Goal: Transaction & Acquisition: Purchase product/service

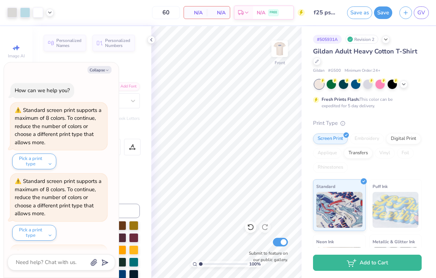
scroll to position [921, 0]
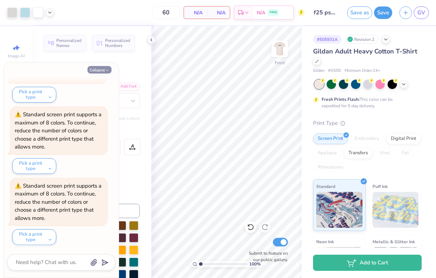
click at [101, 69] on button "Collapse" at bounding box center [99, 70] width 24 height 8
type textarea "x"
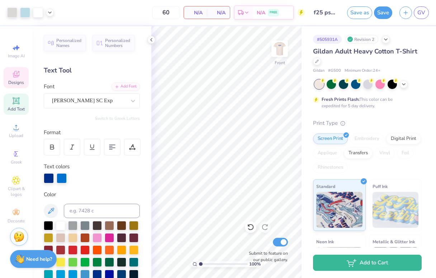
click at [20, 75] on icon at bounding box center [16, 74] width 9 height 9
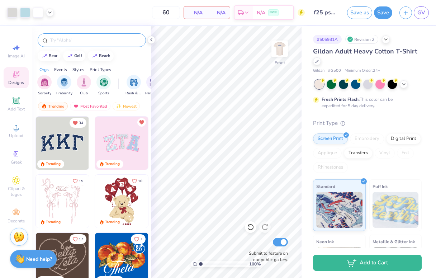
click at [97, 42] on input "text" at bounding box center [95, 40] width 92 height 7
type input "doodle"
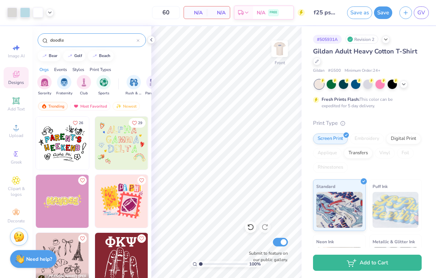
click at [115, 193] on img at bounding box center [121, 201] width 53 height 53
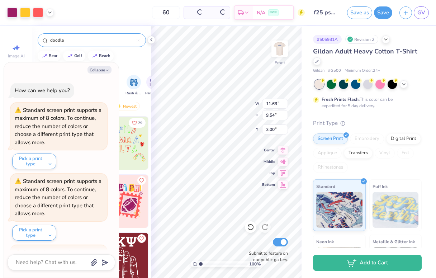
scroll to position [992, 0]
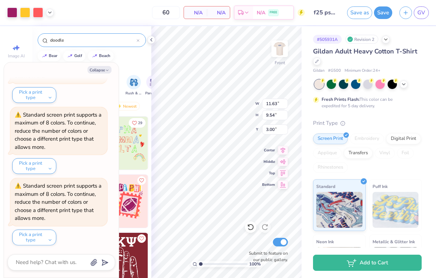
type textarea "x"
type input "16.96"
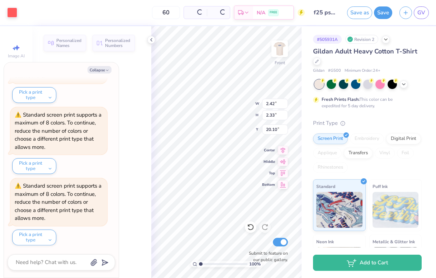
type textarea "x"
type input "2.42"
type input "2.33"
type input "20.10"
type textarea "x"
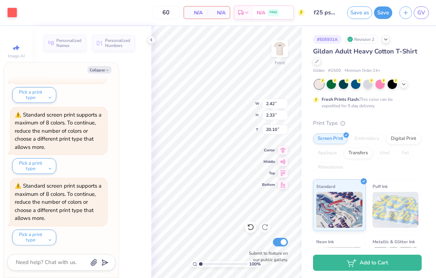
type input "5.36"
type input "6.87"
type input "17.44"
type textarea "x"
type input "12.65"
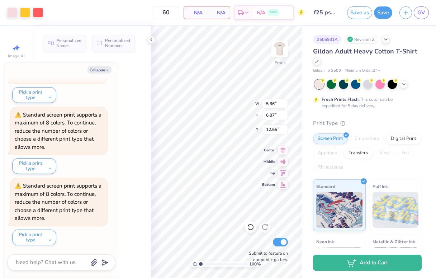
type textarea "x"
type input "2.50"
type input "3.20"
type input "16.32"
type textarea "x"
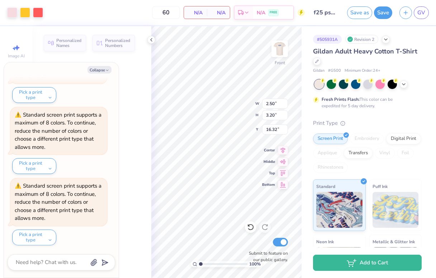
type input "12.95"
click at [39, 15] on div at bounding box center [38, 12] width 10 height 10
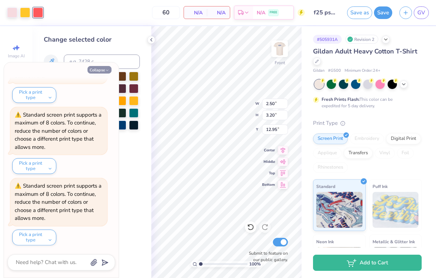
click at [105, 69] on icon "button" at bounding box center [107, 70] width 4 height 4
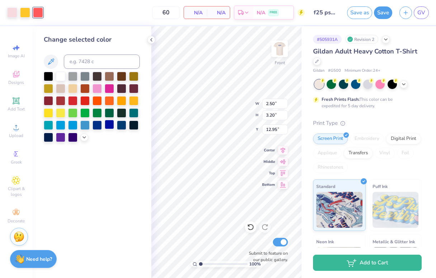
click at [110, 124] on div at bounding box center [109, 124] width 9 height 9
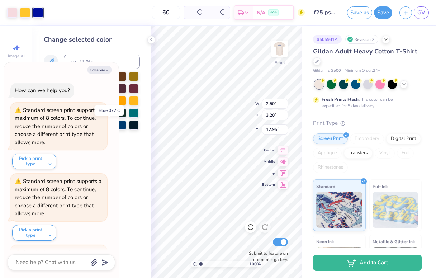
scroll to position [1063, 0]
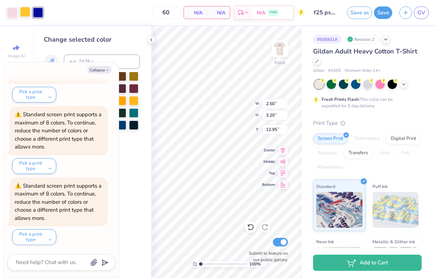
click at [25, 10] on div at bounding box center [25, 12] width 10 height 10
click at [94, 67] on button "Collapse" at bounding box center [99, 70] width 24 height 8
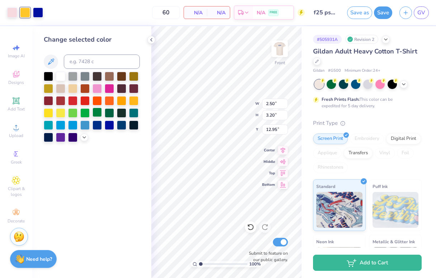
drag, startPoint x: 70, startPoint y: 90, endPoint x: 101, endPoint y: 114, distance: 39.1
click at [70, 90] on div at bounding box center [72, 88] width 9 height 9
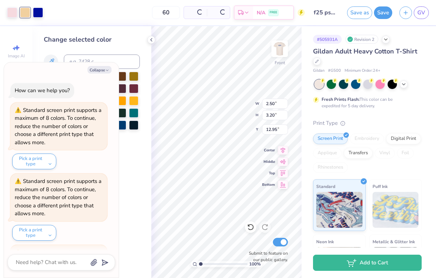
scroll to position [1134, 0]
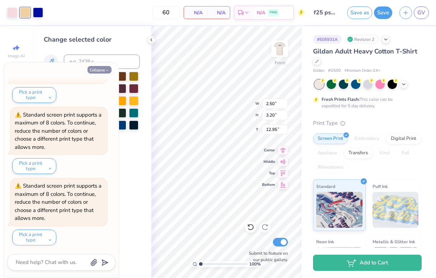
click at [103, 71] on button "Collapse" at bounding box center [99, 70] width 24 height 8
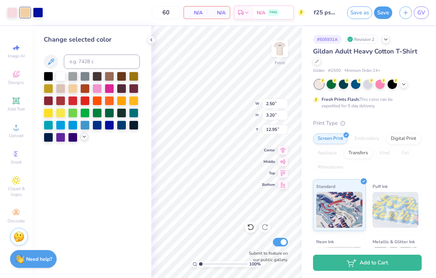
click at [83, 136] on icon at bounding box center [84, 137] width 6 height 6
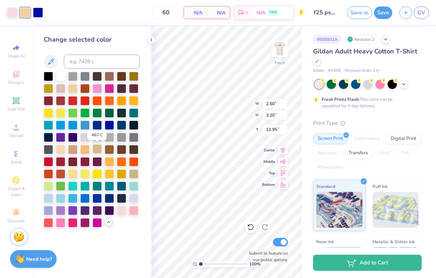
click at [94, 152] on div at bounding box center [96, 148] width 9 height 9
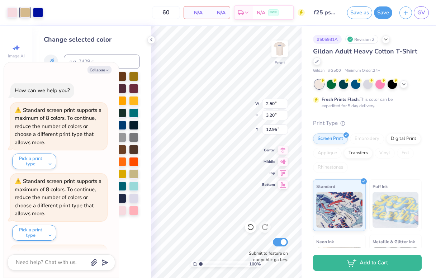
scroll to position [1205, 0]
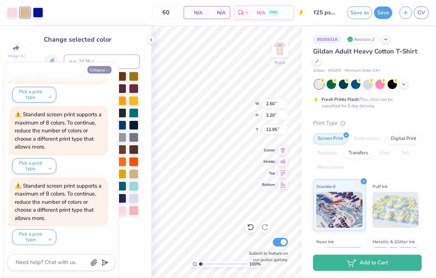
click at [103, 72] on button "Collapse" at bounding box center [99, 70] width 24 height 8
type textarea "x"
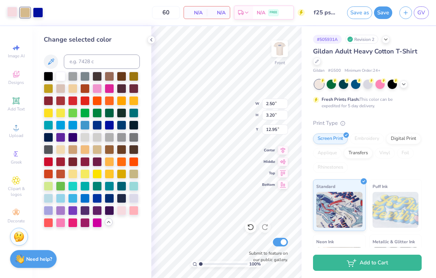
click at [14, 12] on div at bounding box center [12, 12] width 10 height 10
click at [98, 149] on div at bounding box center [96, 148] width 9 height 9
click at [61, 72] on div at bounding box center [60, 75] width 9 height 9
click at [249, 224] on icon at bounding box center [250, 227] width 6 height 6
click at [252, 225] on icon at bounding box center [250, 227] width 6 height 6
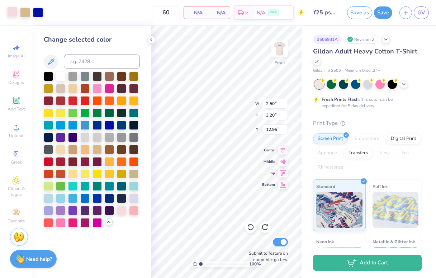
click at [13, 12] on div at bounding box center [12, 12] width 10 height 10
click at [59, 79] on div at bounding box center [60, 75] width 9 height 9
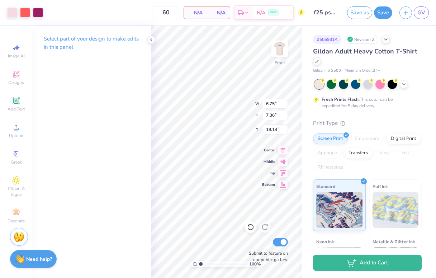
type input "3.41"
type input "3.71"
type input "22.79"
click at [239, 129] on div "100 % Front W 3.41 3.41 " H 3.71 3.71 " Y 22.79 22.79 " Center Middle Top Botto…" at bounding box center [226, 152] width 150 height 252
drag, startPoint x: 251, startPoint y: 245, endPoint x: 255, endPoint y: 239, distance: 6.7
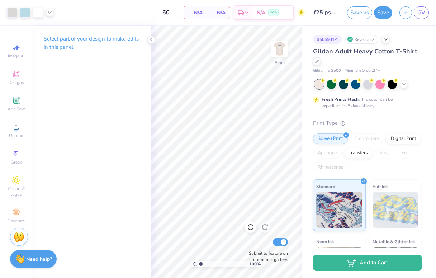
click at [256, 240] on div "100 % Front Submit to feature on our public gallery." at bounding box center [226, 152] width 150 height 252
click at [248, 124] on div "100 % Front Submit to feature on our public gallery." at bounding box center [226, 152] width 150 height 252
click at [250, 245] on div "100 % Front Submit to feature on our public gallery." at bounding box center [226, 152] width 150 height 252
click at [279, 247] on div "100 % Front Submit to feature on our public gallery." at bounding box center [226, 152] width 150 height 252
type input "14.25"
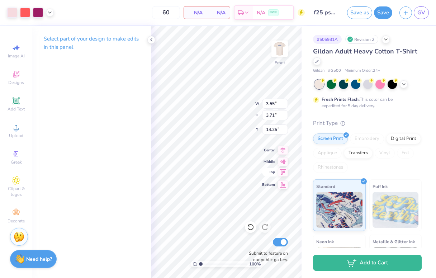
type input "2.14"
type input "2.24"
type input "15.72"
click at [257, 165] on div "100 % Front W 2.14 2.14 " H 2.24 2.24 " Y 15.72 15.72 " Center Middle Top Botto…" at bounding box center [226, 152] width 150 height 252
click at [267, 174] on div "100 % Front W 1.28 1.28 " H 1.15 1.15 " Y 16.25 16.25 " Center Middle Top Botto…" at bounding box center [226, 152] width 150 height 252
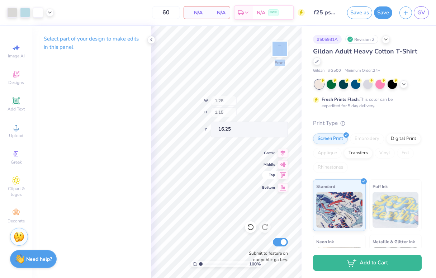
type input "16.29"
click at [247, 228] on icon at bounding box center [250, 226] width 7 height 7
click at [28, 16] on div at bounding box center [25, 12] width 10 height 10
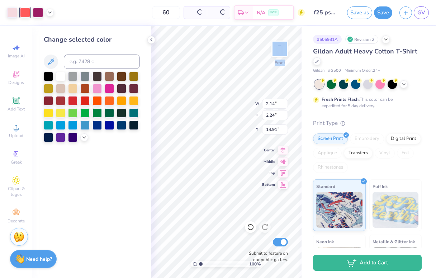
type input "14.91"
click at [95, 125] on div at bounding box center [96, 124] width 9 height 9
click at [38, 13] on div at bounding box center [38, 12] width 10 height 10
click at [97, 124] on div at bounding box center [96, 124] width 9 height 9
click at [14, 10] on div at bounding box center [12, 12] width 10 height 10
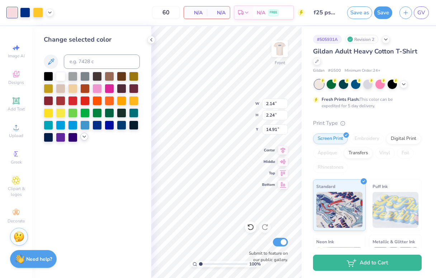
click at [86, 137] on icon at bounding box center [84, 137] width 6 height 6
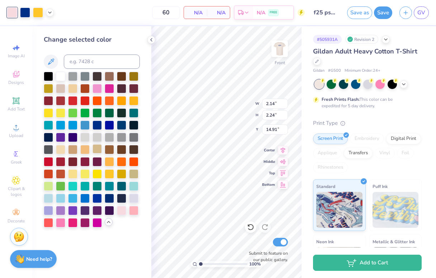
click at [98, 148] on div at bounding box center [96, 148] width 9 height 9
type input "1.71"
type input "1.78"
type input "7.19"
type input "1.48"
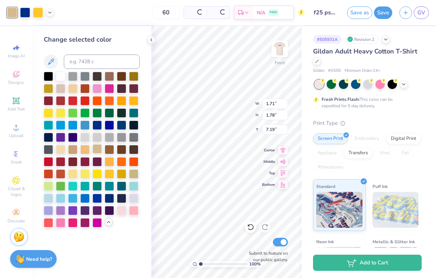
type input "1.55"
type input "11.25"
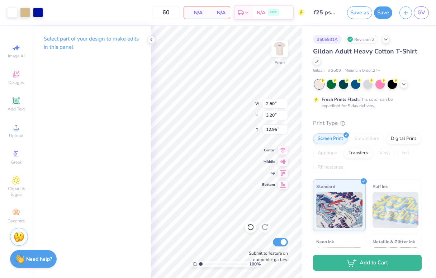
type input "2.04"
type input "2.62"
type input "12.94"
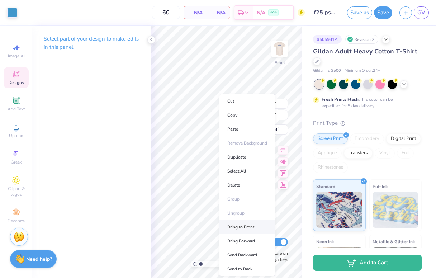
click at [240, 224] on li "Bring to Front" at bounding box center [247, 227] width 56 height 14
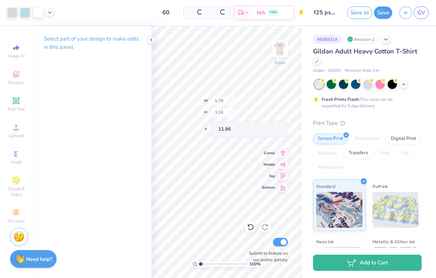
type input "5.78"
type input "3.24"
type input "11.96"
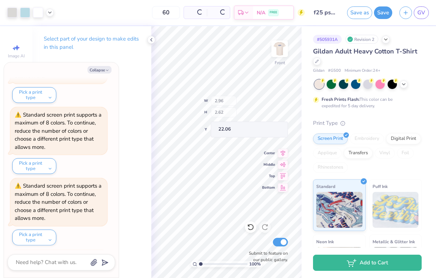
scroll to position [1348, 0]
type textarea "x"
type input "15.56"
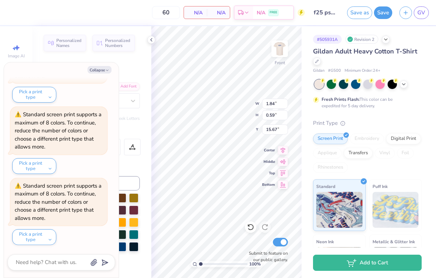
scroll to position [0, 0]
type textarea "x"
type textarea "F"
type textarea "x"
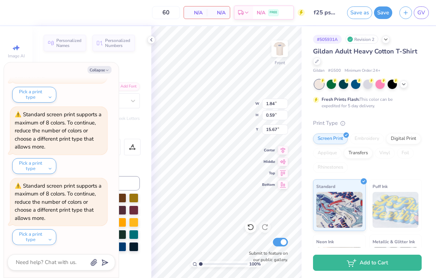
type textarea "Fal"
type textarea "x"
type textarea "Fall"
type textarea "x"
type input "2.83"
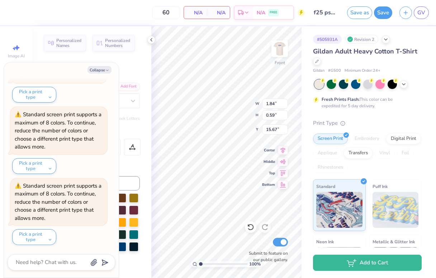
type input "0.75"
type input "15.97"
type textarea "x"
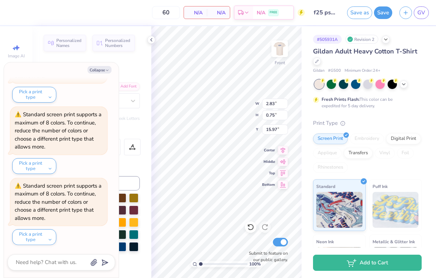
type textarea "Re ‘25"
type textarea "x"
type textarea "Rec ‘25"
type textarea "x"
type textarea "Recr ‘25"
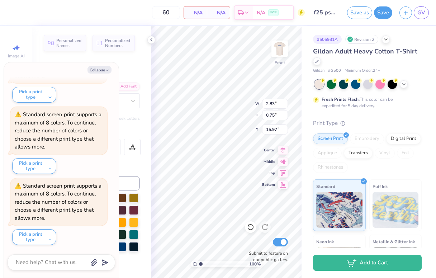
type textarea "x"
type textarea "Recru ‘25"
type textarea "x"
type textarea "Recrui ‘25"
type textarea "x"
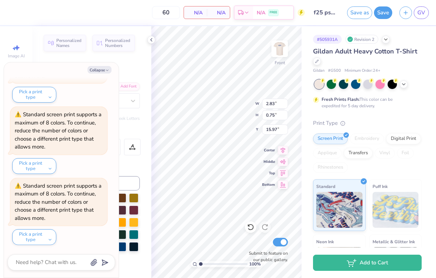
type textarea "Recruit ‘25"
type textarea "x"
type textarea "Recruitm ‘25"
type textarea "x"
type textarea "Recruitme ‘25"
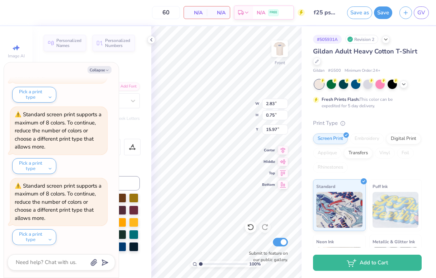
type textarea "x"
type textarea "Recruitmen ‘25"
type textarea "x"
type textarea "Recruitment ‘25"
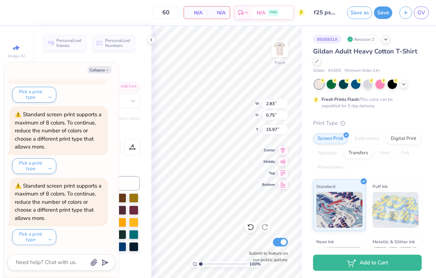
type textarea "x"
type input "0.92"
type input "0.19"
type input "15.56"
click at [11, 10] on div at bounding box center [12, 12] width 10 height 10
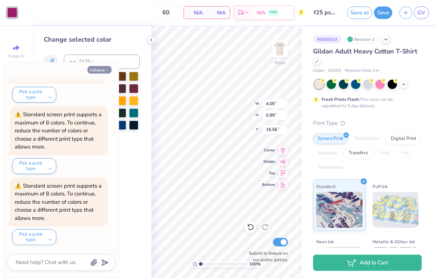
click at [101, 68] on button "Collapse" at bounding box center [99, 70] width 24 height 8
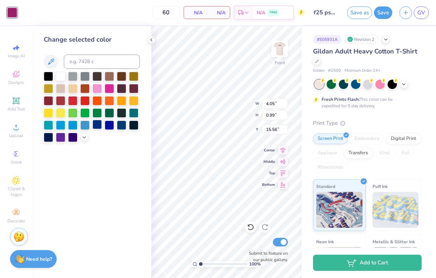
click at [97, 124] on div at bounding box center [96, 124] width 9 height 9
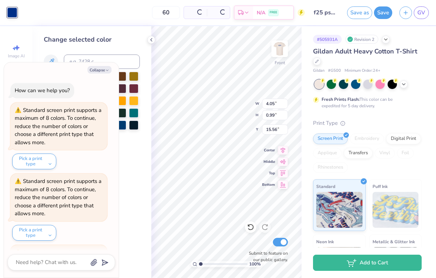
scroll to position [1419, 0]
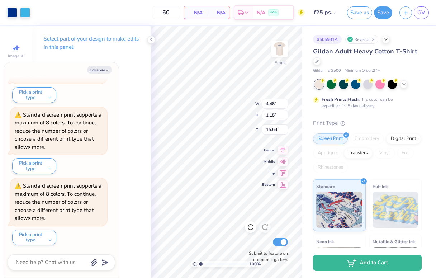
type textarea "x"
type input "15.65"
type textarea "x"
type input "15.19"
click at [96, 71] on button "Collapse" at bounding box center [99, 70] width 24 height 8
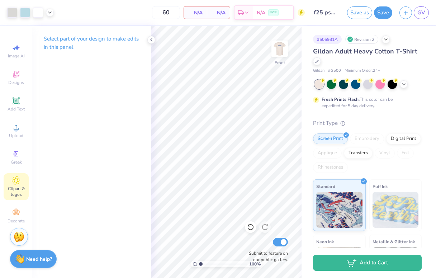
click at [10, 181] on div "Clipart & logos" at bounding box center [16, 186] width 25 height 27
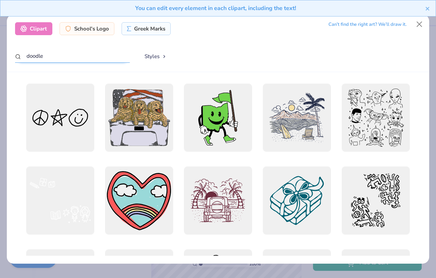
click at [65, 58] on input "doodle" at bounding box center [72, 55] width 115 height 13
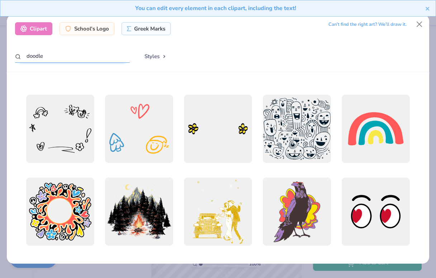
scroll to position [1231, 0]
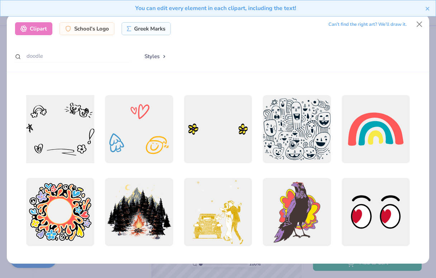
click at [83, 147] on div at bounding box center [60, 129] width 75 height 75
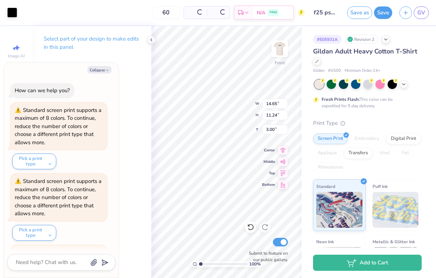
scroll to position [1490, 0]
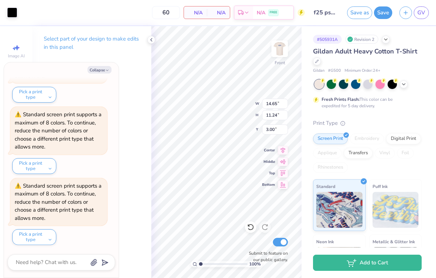
type textarea "x"
type input "13.15"
type input "10.09"
type input "10.96"
click at [251, 227] on icon at bounding box center [250, 226] width 7 height 7
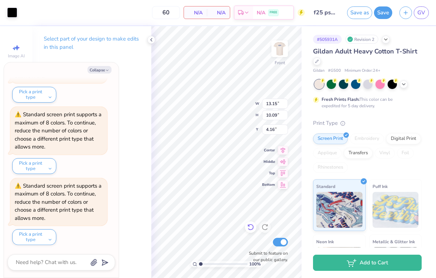
type textarea "x"
type input "16.43"
type textarea "x"
type input "10.81"
type input "8.29"
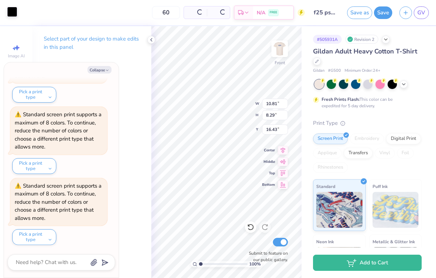
type input "18.23"
click at [13, 14] on div at bounding box center [12, 12] width 10 height 10
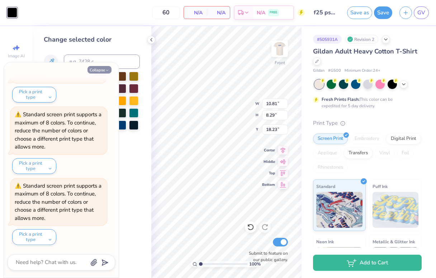
click at [103, 70] on button "Collapse" at bounding box center [99, 70] width 24 height 8
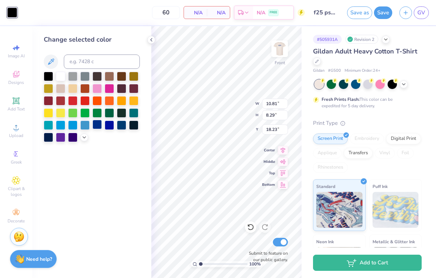
click at [98, 125] on div at bounding box center [96, 124] width 9 height 9
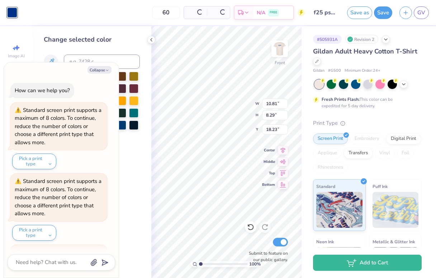
scroll to position [1561, 0]
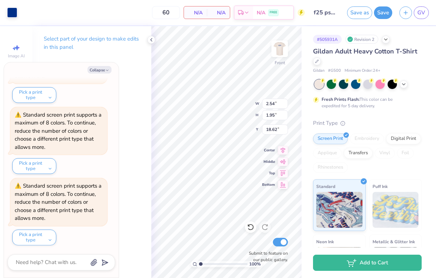
type textarea "x"
type input "1.78"
type input "1.37"
type input "19.20"
type textarea "x"
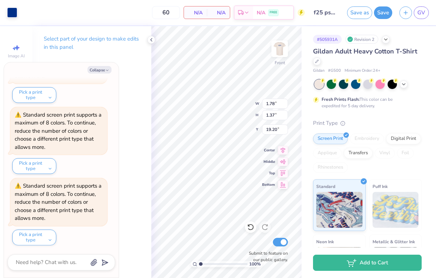
type input "15.19"
type textarea "x"
type input "1.87"
type input "1.41"
type input "19.09"
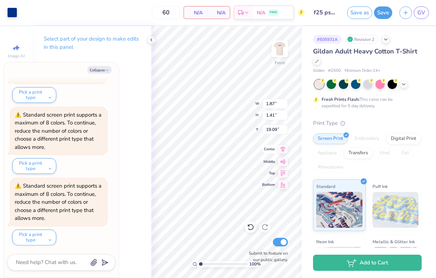
type textarea "x"
type input "7.11"
click at [267, 189] on div "100 % Front W 4.44 4.44 " H 1.73 1.73 " Y 18.87 18.87 " Center Middle Top Botto…" at bounding box center [226, 152] width 150 height 252
click at [275, 189] on div "100 % Front W 4.44 4.44 " H 1.73 1.73 " Y 18.87 18.87 " Center Middle Top Botto…" at bounding box center [226, 152] width 150 height 252
type textarea "x"
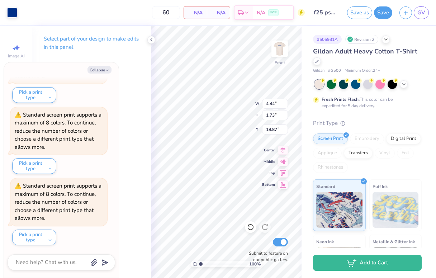
type input "14.25"
type textarea "x"
type input "6.79"
type input "4.22"
type input "8.63"
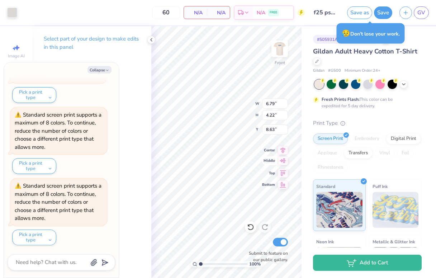
type textarea "x"
type input "4.44"
type input "1.73"
type input "14.25"
type textarea "x"
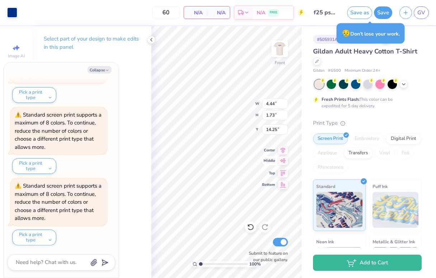
type input "16.56"
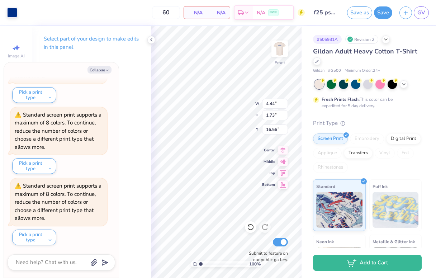
type textarea "x"
type input "1.36"
type input "1.49"
type input "24.70"
click at [260, 246] on div "100 % Front W 1.36 1.36 " H 1.49 1.49 " Y 24.70 24.70 " Center Middle Top Botto…" at bounding box center [226, 152] width 150 height 252
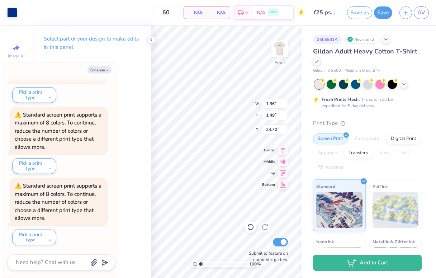
type textarea "x"
type input "7.93"
type input "4.99"
type input "21.54"
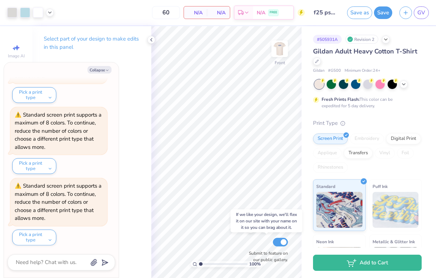
click at [265, 251] on div "100 % Front Submit to feature on our public gallery." at bounding box center [226, 152] width 150 height 252
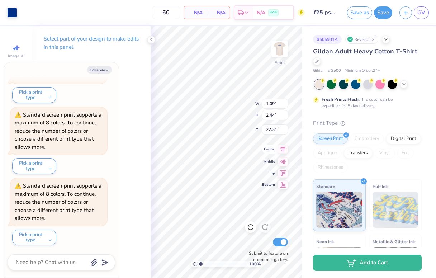
type textarea "x"
type input "17.07"
type textarea "x"
type input "0.57"
type input "1.28"
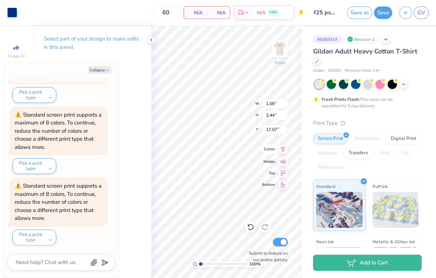
type input "18.23"
type textarea "x"
type input "13.91"
type textarea "x"
type input "14.93"
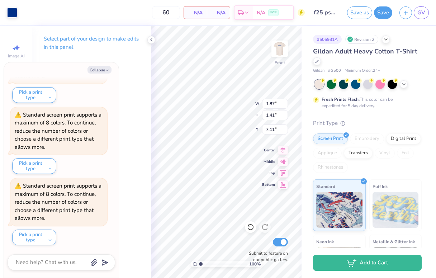
type textarea "x"
type input "7.36"
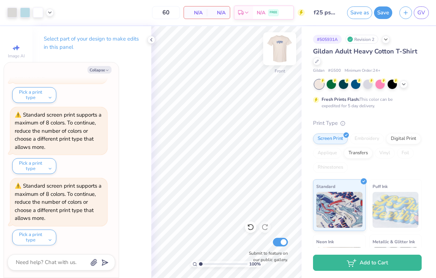
click at [279, 51] on img at bounding box center [279, 48] width 29 height 29
click at [279, 51] on img at bounding box center [279, 49] width 14 height 14
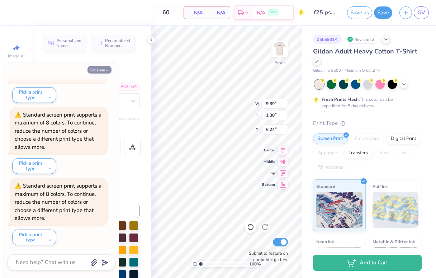
click at [94, 71] on button "Collapse" at bounding box center [99, 70] width 24 height 8
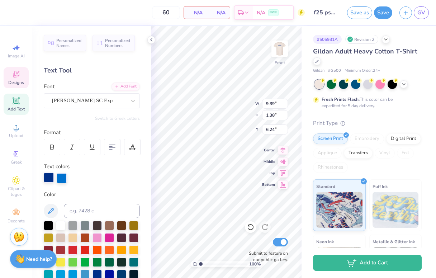
click at [49, 180] on div at bounding box center [49, 177] width 10 height 10
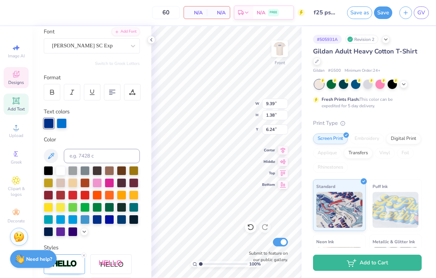
scroll to position [72, 0]
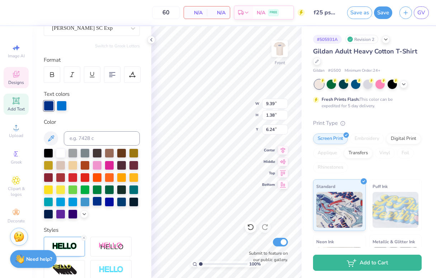
click at [98, 203] on div at bounding box center [96, 200] width 9 height 9
click at [59, 103] on div at bounding box center [62, 105] width 10 height 10
click at [95, 202] on div at bounding box center [96, 200] width 9 height 9
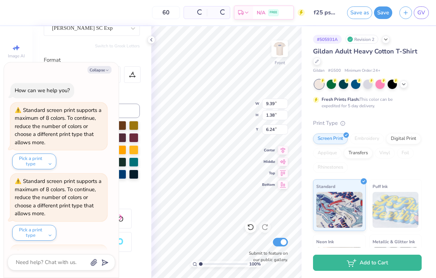
scroll to position [1632, 0]
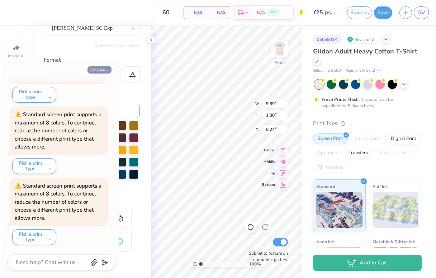
click at [104, 73] on button "Collapse" at bounding box center [99, 70] width 24 height 8
type textarea "x"
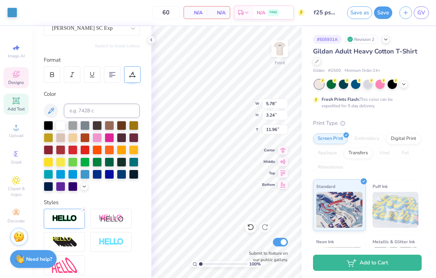
type input "3.67"
type input "2.44"
type input "12.80"
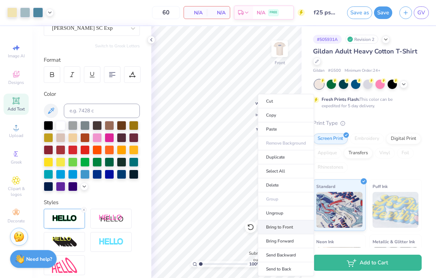
click at [274, 224] on li "Bring to Front" at bounding box center [286, 227] width 56 height 14
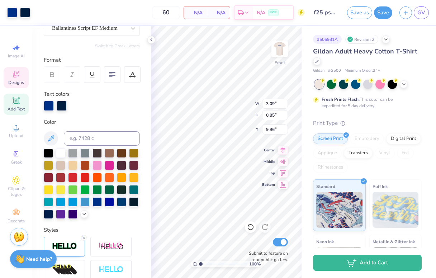
scroll to position [72, 0]
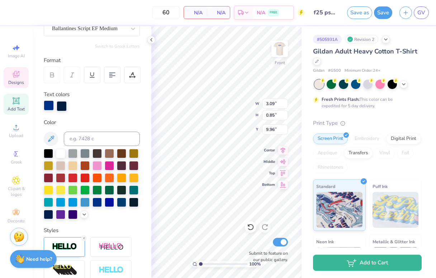
click at [49, 105] on div at bounding box center [49, 105] width 10 height 10
click at [98, 200] on div at bounding box center [96, 201] width 9 height 9
click at [57, 100] on div at bounding box center [62, 105] width 10 height 10
click at [96, 199] on div at bounding box center [96, 201] width 9 height 9
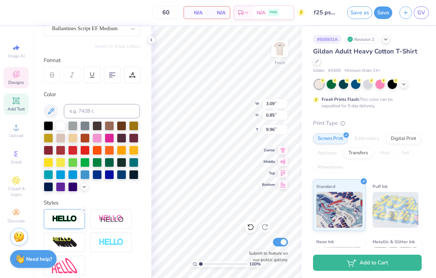
type input "5.14"
type input "1.54"
type input "10.63"
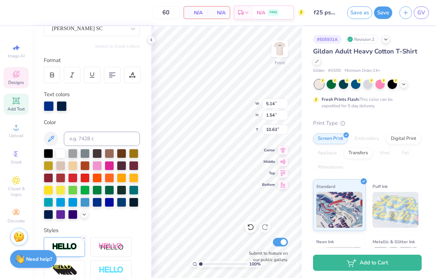
scroll to position [72, 0]
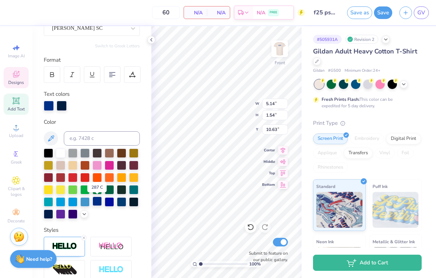
click at [96, 200] on div at bounding box center [96, 200] width 9 height 9
click at [61, 106] on div at bounding box center [62, 105] width 10 height 10
click at [97, 200] on div at bounding box center [96, 200] width 9 height 9
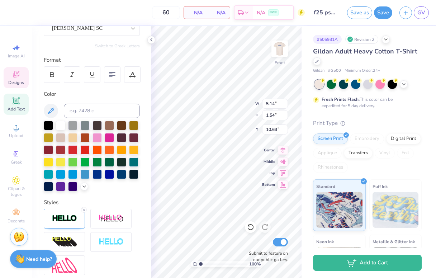
click at [148, 152] on div "Personalized Names Personalized Numbers Text Tool Add Font Font [PERSON_NAME] S…" at bounding box center [91, 152] width 119 height 252
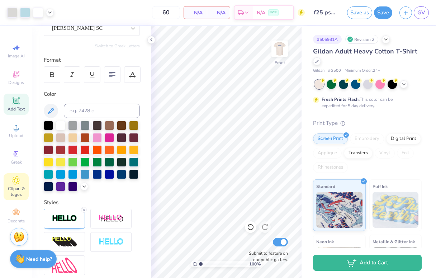
click at [18, 180] on icon at bounding box center [16, 181] width 4 height 4
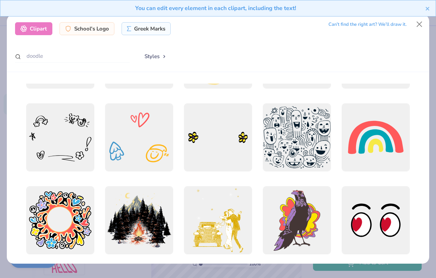
scroll to position [1307, 0]
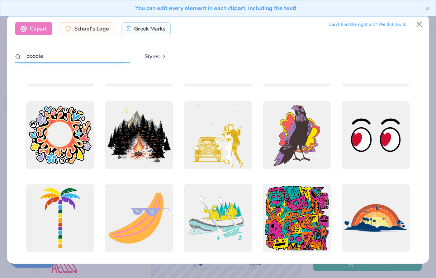
drag, startPoint x: 65, startPoint y: 58, endPoint x: 25, endPoint y: 58, distance: 39.4
click at [25, 58] on input "doodle" at bounding box center [72, 55] width 115 height 13
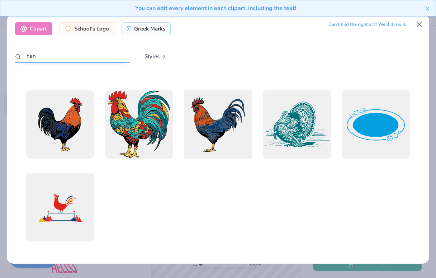
scroll to position [0, 0]
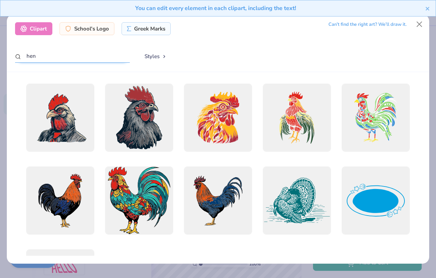
drag, startPoint x: 63, startPoint y: 55, endPoint x: 4, endPoint y: 54, distance: 58.4
click at [4, 54] on div "Clipart School's Logo Greek Marks Can’t find the right art? We’ll draw it. hen …" at bounding box center [218, 139] width 436 height 278
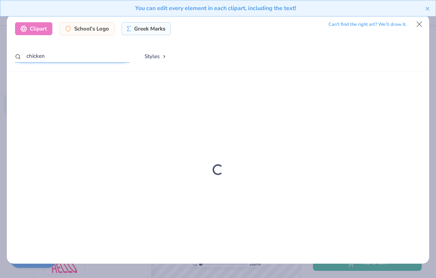
type input "chicken"
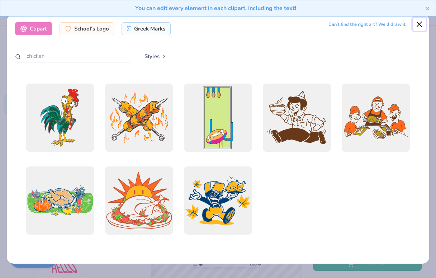
click at [417, 23] on button "Close" at bounding box center [420, 25] width 14 height 14
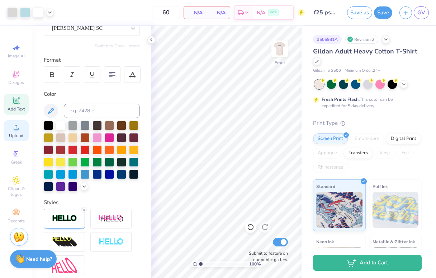
click at [18, 132] on div "Upload" at bounding box center [16, 130] width 25 height 21
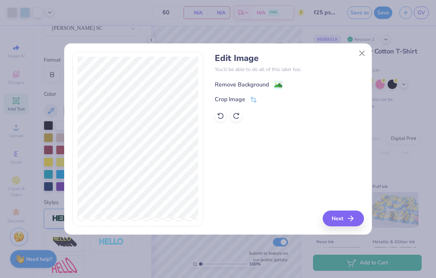
click at [270, 85] on div "Remove Background" at bounding box center [249, 84] width 68 height 9
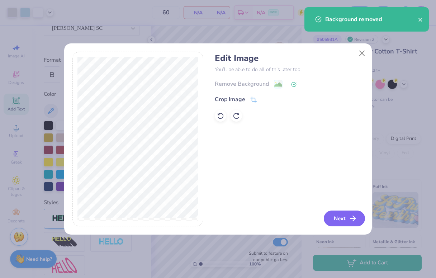
click at [337, 221] on button "Next" at bounding box center [344, 218] width 41 height 16
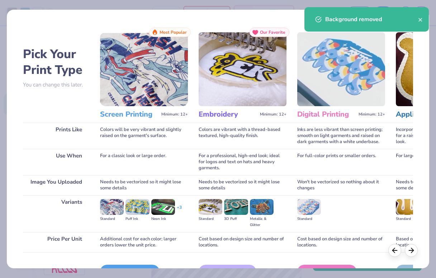
scroll to position [44, 0]
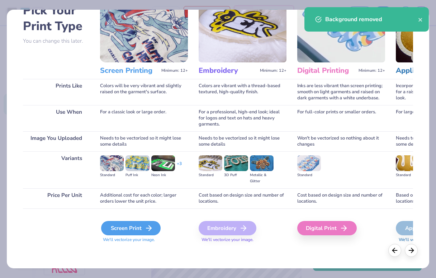
click at [129, 229] on div "Screen Print" at bounding box center [131, 228] width 60 height 14
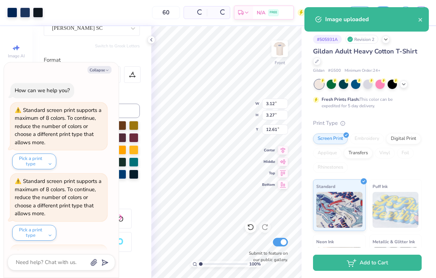
scroll to position [1703, 0]
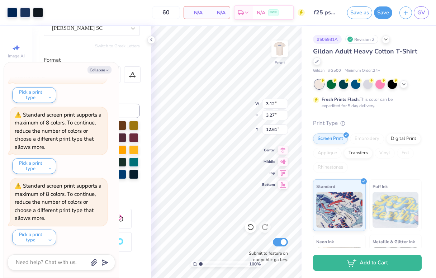
type textarea "x"
type input "1.79"
type input "1.87"
type input "14.02"
type textarea "x"
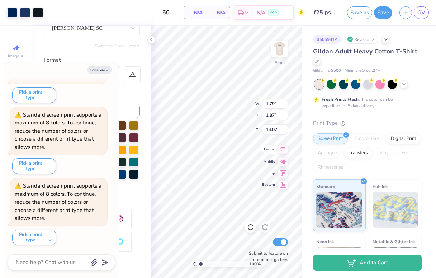
type input "13.31"
type textarea "x"
type input "0.64"
type input "0.95"
type input "8.94"
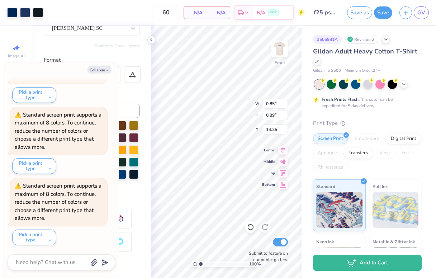
type textarea "x"
type input "9.05"
type textarea "x"
type input "0.59"
type input "0.62"
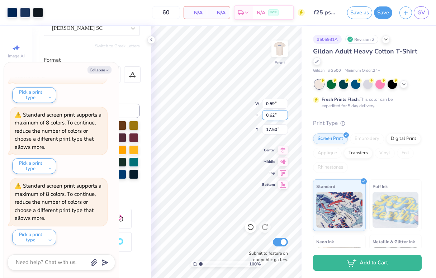
type textarea "x"
type input "9.14"
type textarea "x"
type input "8.97"
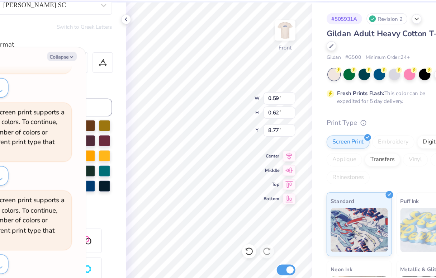
type textarea "x"
type input "9.14"
type textarea "x"
type input "0.71"
type input "0.68"
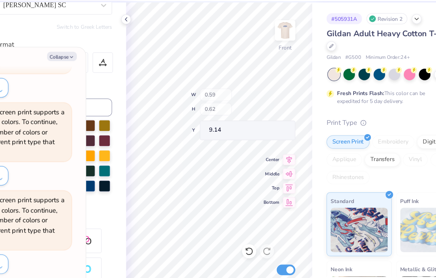
type input "9.09"
type textarea "x"
type input "9.12"
type textarea "x"
type input "0.95"
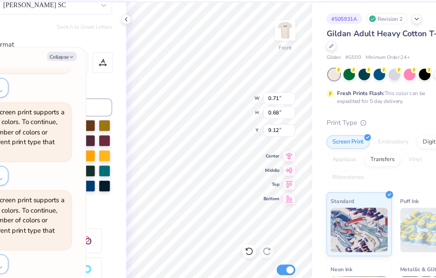
type input "0.91"
type input "8.86"
click at [106, 70] on icon "button" at bounding box center [107, 70] width 4 height 4
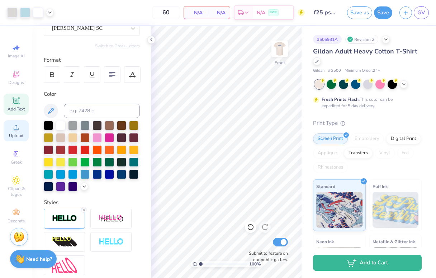
click at [21, 130] on div "Upload" at bounding box center [16, 130] width 25 height 21
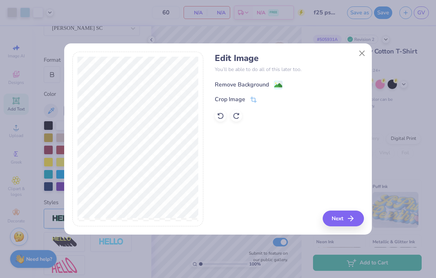
click at [275, 83] on circle at bounding box center [275, 82] width 1 height 1
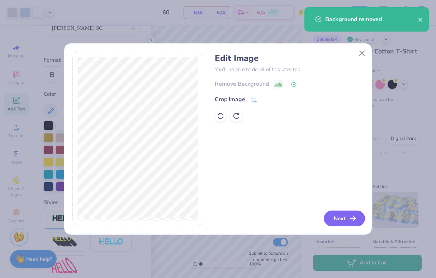
click at [340, 219] on button "Next" at bounding box center [344, 218] width 41 height 16
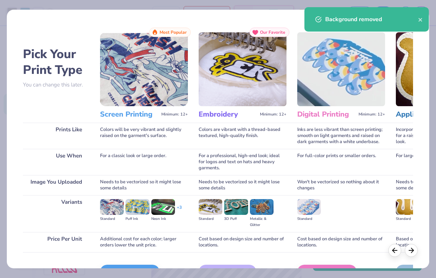
scroll to position [44, 0]
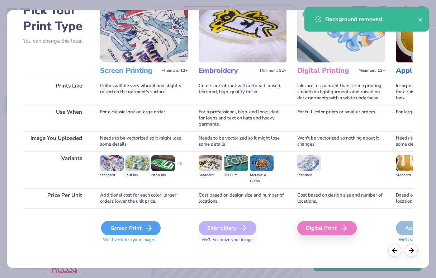
click at [126, 230] on div "Screen Print" at bounding box center [131, 228] width 60 height 14
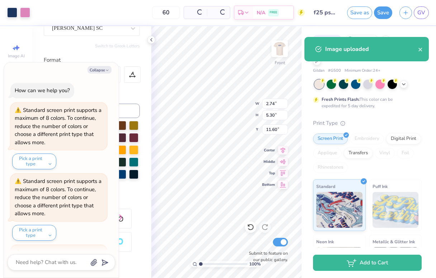
scroll to position [1775, 0]
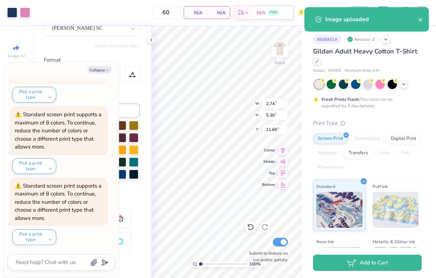
type textarea "x"
type input "1.22"
type input "2.36"
type input "14.54"
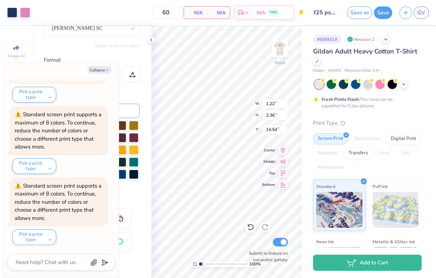
type textarea "x"
type input "16.87"
click at [27, 11] on div at bounding box center [25, 12] width 10 height 10
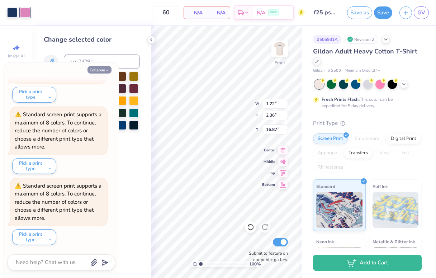
click at [105, 68] on icon "button" at bounding box center [107, 70] width 4 height 4
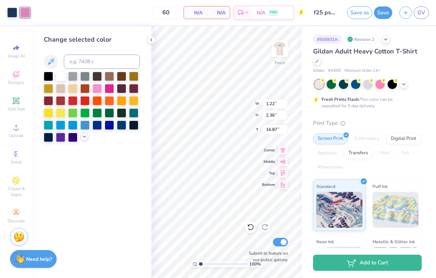
click at [82, 134] on icon at bounding box center [84, 137] width 6 height 6
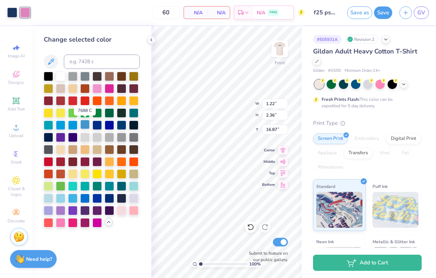
click at [82, 123] on div at bounding box center [84, 124] width 9 height 9
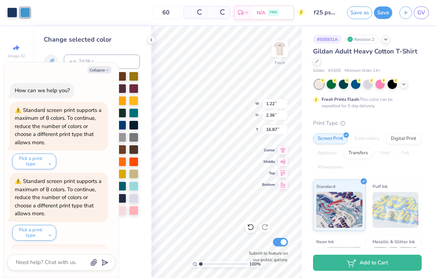
scroll to position [1846, 0]
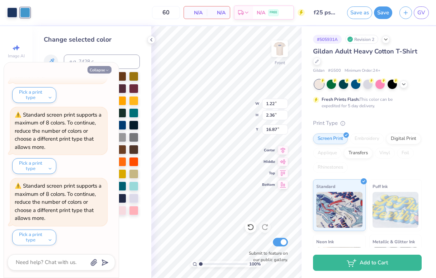
click at [96, 71] on button "Collapse" at bounding box center [99, 70] width 24 height 8
type textarea "x"
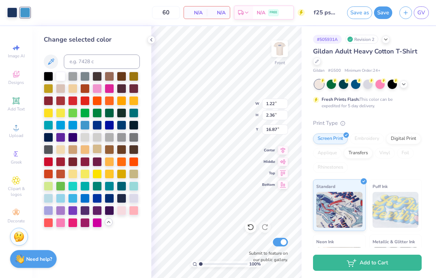
click at [95, 152] on div at bounding box center [96, 148] width 9 height 9
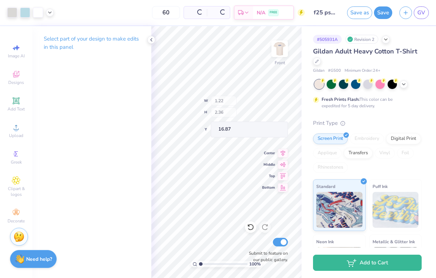
type input "10.07"
click at [16, 10] on div at bounding box center [12, 13] width 10 height 10
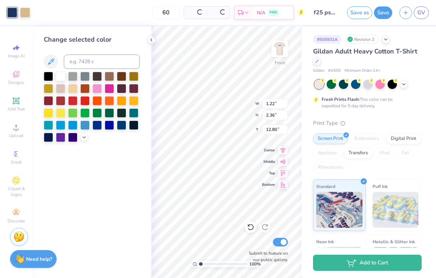
type input "12.80"
click at [82, 124] on div at bounding box center [84, 124] width 9 height 9
type input "1.68"
type input "2.41"
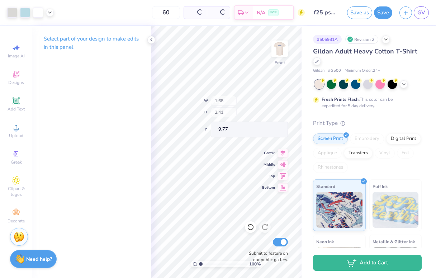
type input "10.38"
click at [153, 40] on icon at bounding box center [151, 40] width 6 height 6
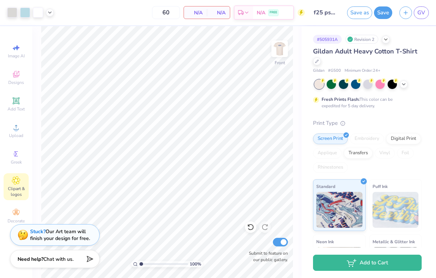
click at [16, 191] on span "Clipart & logos" at bounding box center [16, 191] width 25 height 11
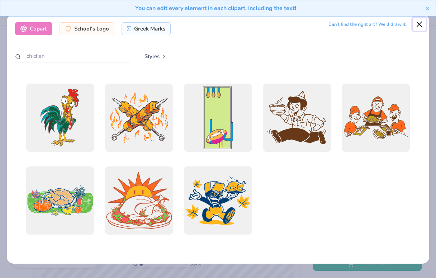
click at [419, 23] on button "Close" at bounding box center [420, 25] width 14 height 14
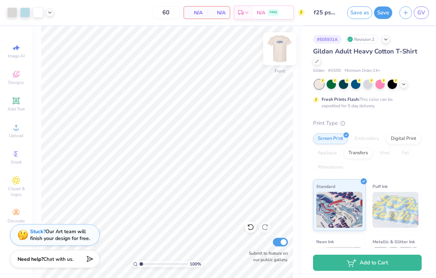
click at [282, 52] on img at bounding box center [279, 48] width 29 height 29
click at [282, 52] on img at bounding box center [279, 49] width 14 height 14
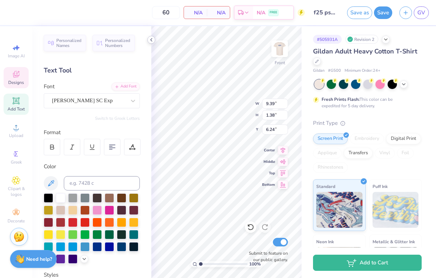
click at [150, 38] on icon at bounding box center [151, 40] width 6 height 6
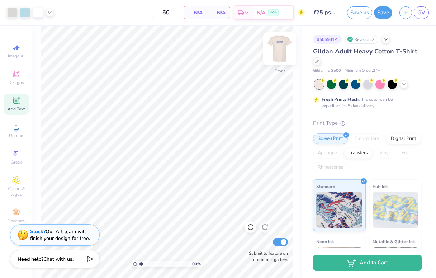
click at [280, 46] on img at bounding box center [279, 48] width 29 height 29
click at [280, 52] on img at bounding box center [279, 48] width 29 height 29
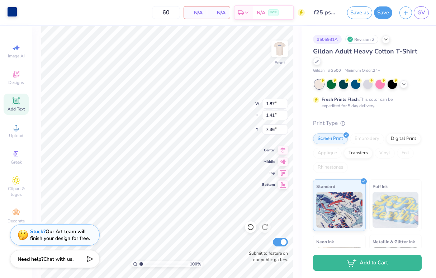
click at [11, 13] on div at bounding box center [12, 12] width 10 height 10
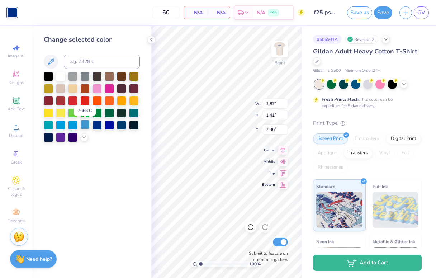
click at [83, 127] on div at bounding box center [84, 124] width 9 height 9
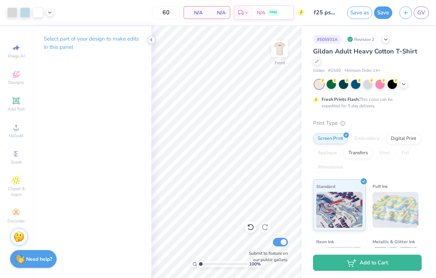
click at [151, 39] on polyline at bounding box center [151, 39] width 1 height 3
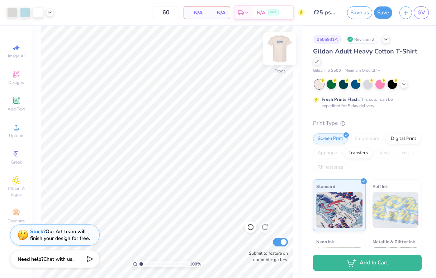
click at [280, 46] on img at bounding box center [279, 48] width 29 height 29
